Goal: Transaction & Acquisition: Download file/media

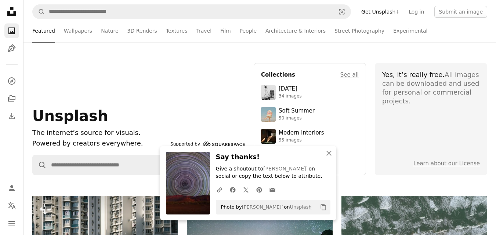
scroll to position [2168, 0]
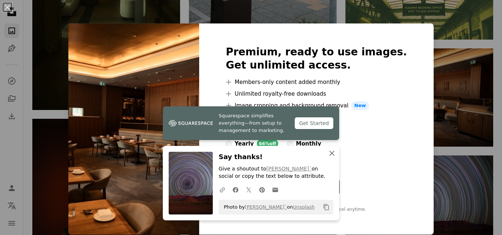
click at [330, 154] on icon "An X shape" at bounding box center [331, 153] width 9 height 9
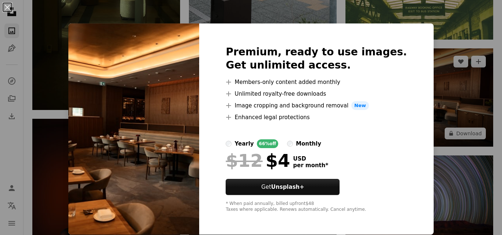
drag, startPoint x: 427, startPoint y: 51, endPoint x: 433, endPoint y: 54, distance: 7.2
click at [427, 51] on div "An X shape Premium, ready to use images. Get unlimited access. A plus sign Memb…" at bounding box center [251, 117] width 502 height 235
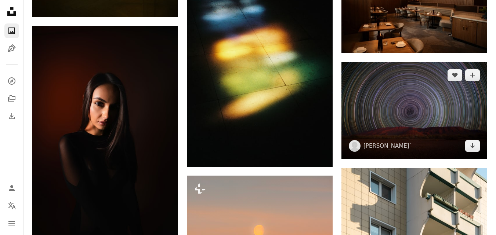
scroll to position [2241, 0]
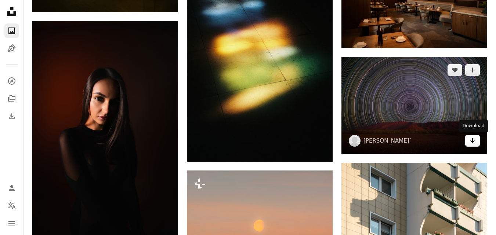
click at [474, 143] on icon "Arrow pointing down" at bounding box center [473, 140] width 6 height 9
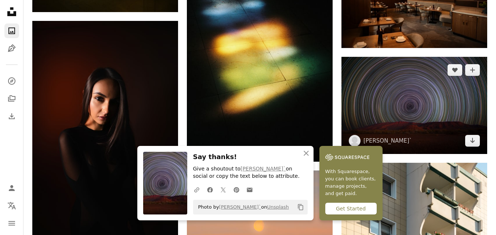
click at [383, 96] on img at bounding box center [415, 105] width 146 height 97
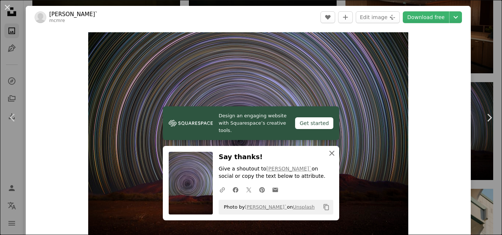
click at [329, 151] on icon "button" at bounding box center [331, 153] width 5 height 5
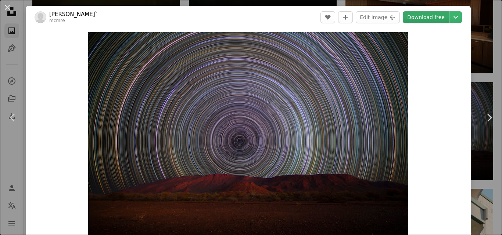
click at [421, 13] on link "Download free" at bounding box center [426, 17] width 46 height 12
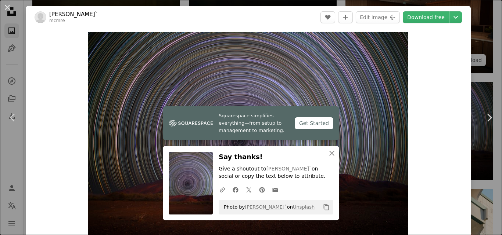
drag, startPoint x: 488, startPoint y: 37, endPoint x: 478, endPoint y: 42, distance: 10.9
click at [488, 37] on div "An X shape Chevron left Chevron right Squarespace simplifies everything—from se…" at bounding box center [251, 117] width 502 height 235
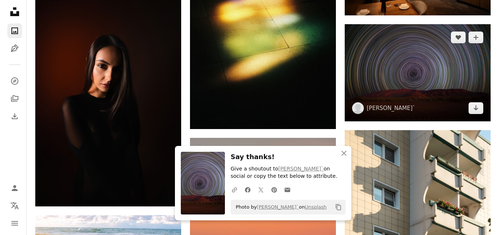
scroll to position [2237, 0]
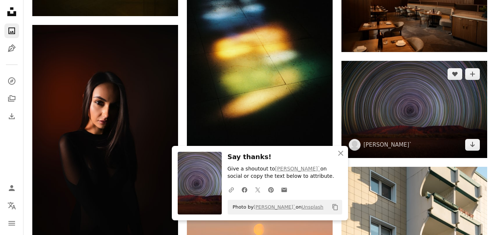
click at [420, 109] on img at bounding box center [415, 109] width 146 height 97
